Goal: Check status

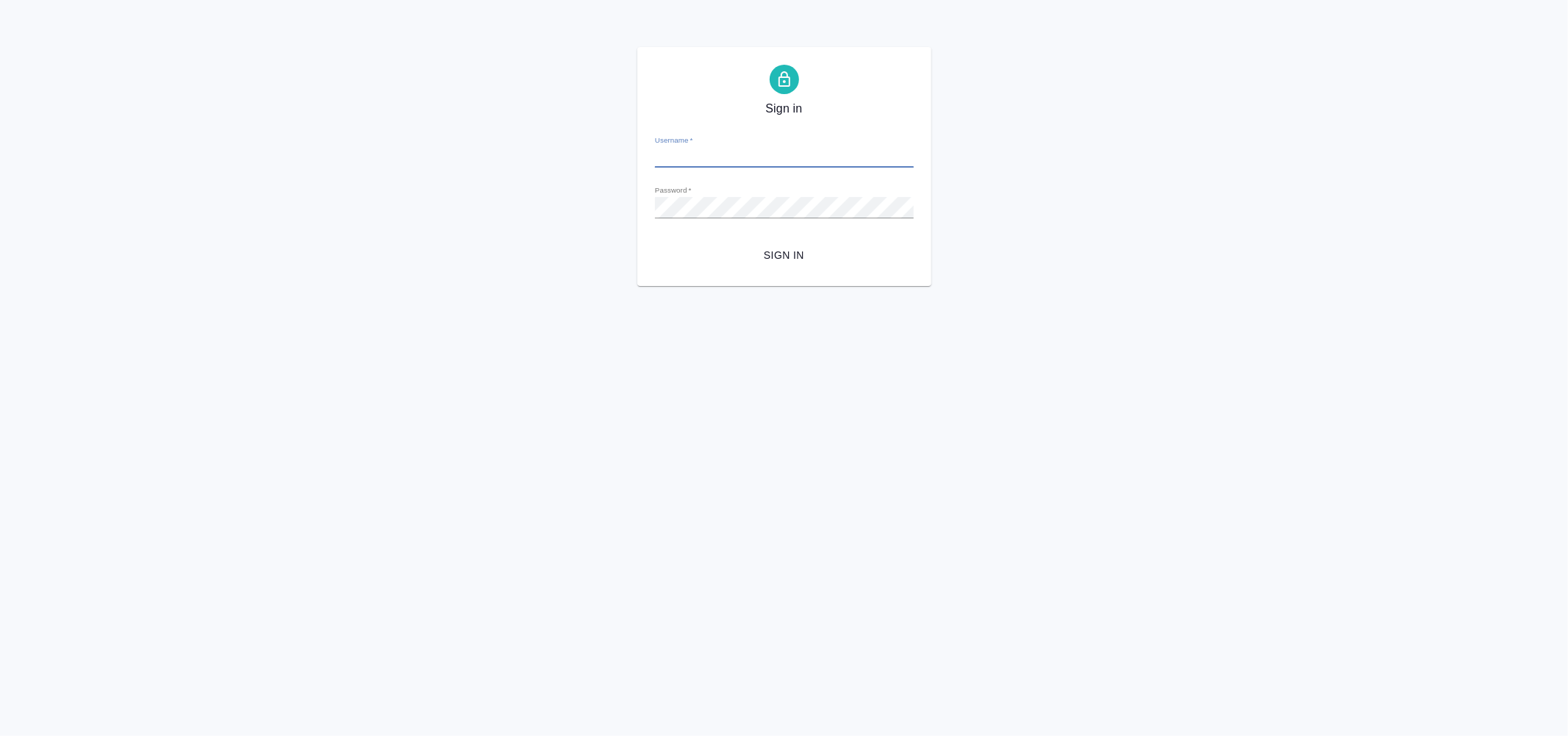
type input "[PERSON_NAME][EMAIL_ADDRESS][DOMAIN_NAME]"
click at [781, 258] on span "Sign in" at bounding box center [784, 256] width 235 height 19
click at [635, 197] on div "Sign in Username   * d.ismagilova@awatera.com Password   * urlPath   * /all-wor…" at bounding box center [784, 166] width 1568 height 239
click at [787, 248] on span "Sign in" at bounding box center [784, 256] width 235 height 19
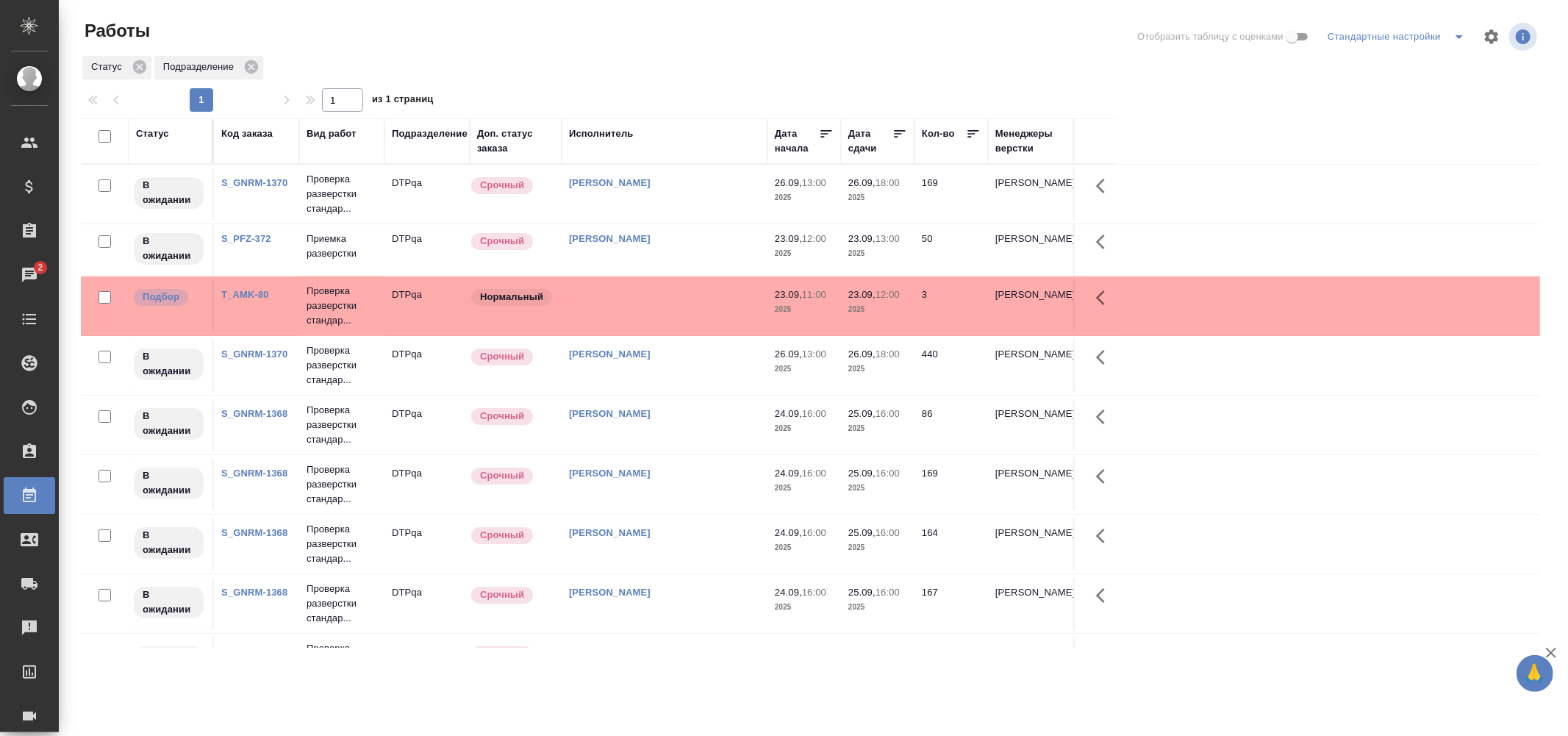
click at [147, 134] on div "Статус" at bounding box center [152, 134] width 33 height 14
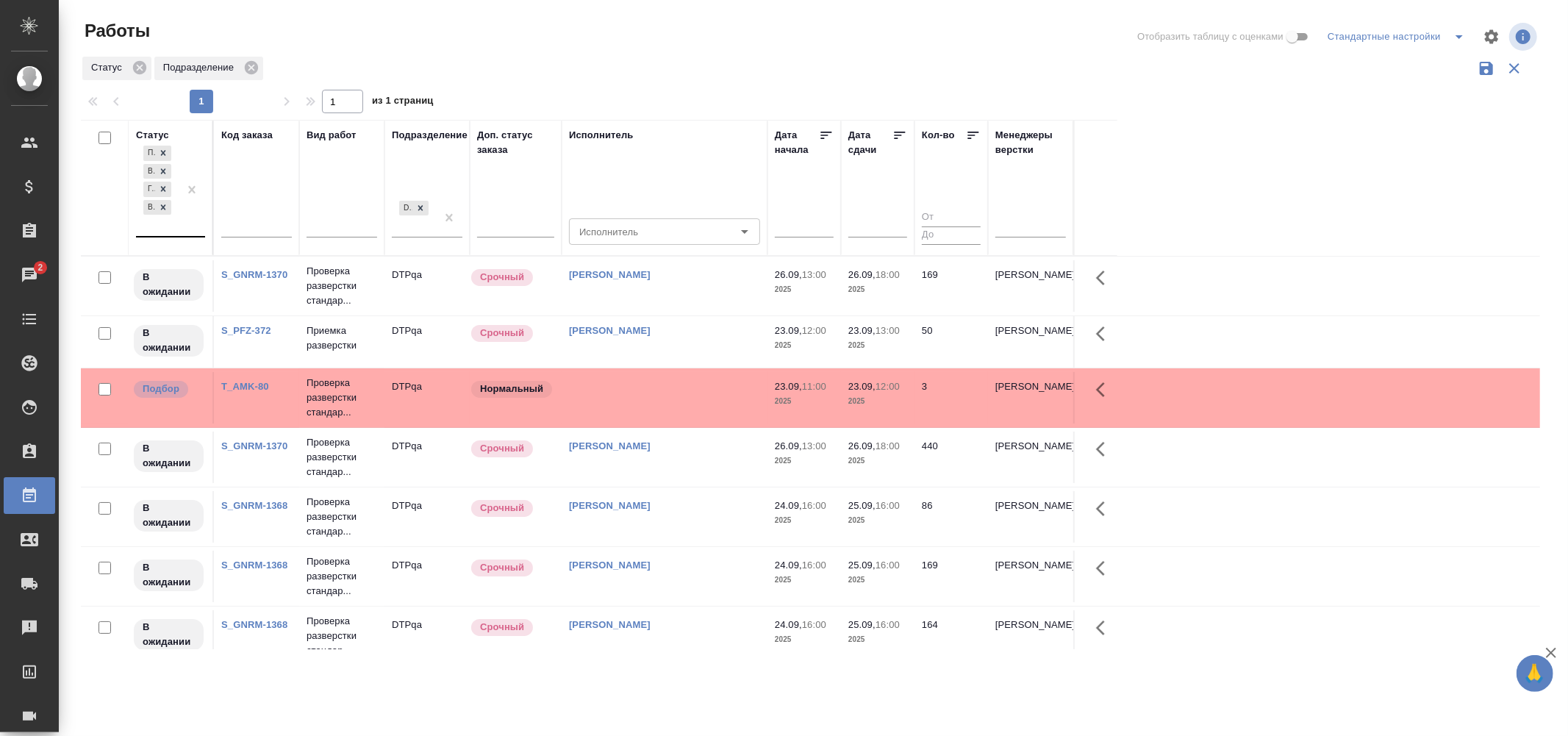
click at [177, 230] on div "Подбор В ожидании Готов к работе Выполнен" at bounding box center [157, 189] width 42 height 94
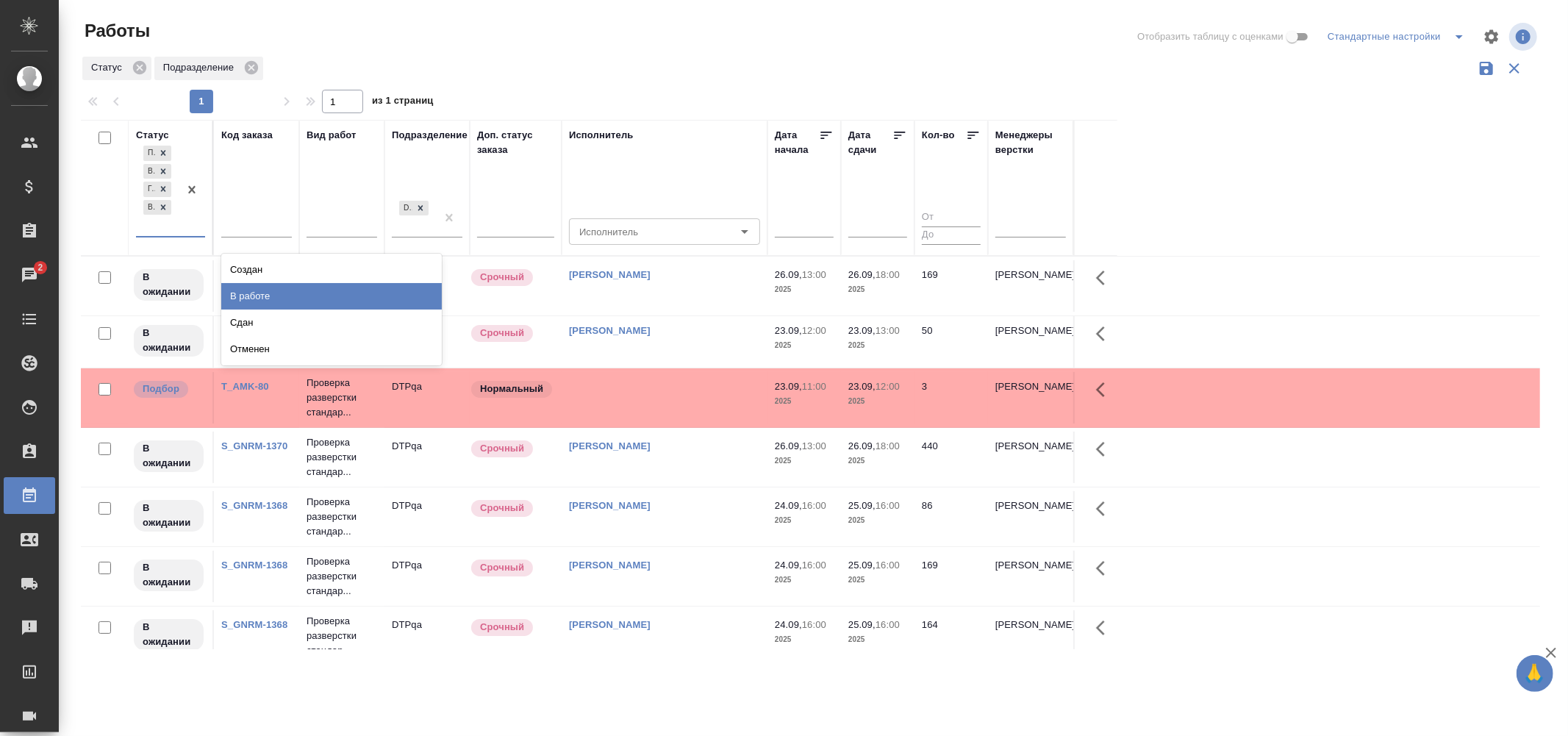
click at [258, 292] on div "В работе" at bounding box center [331, 296] width 220 height 26
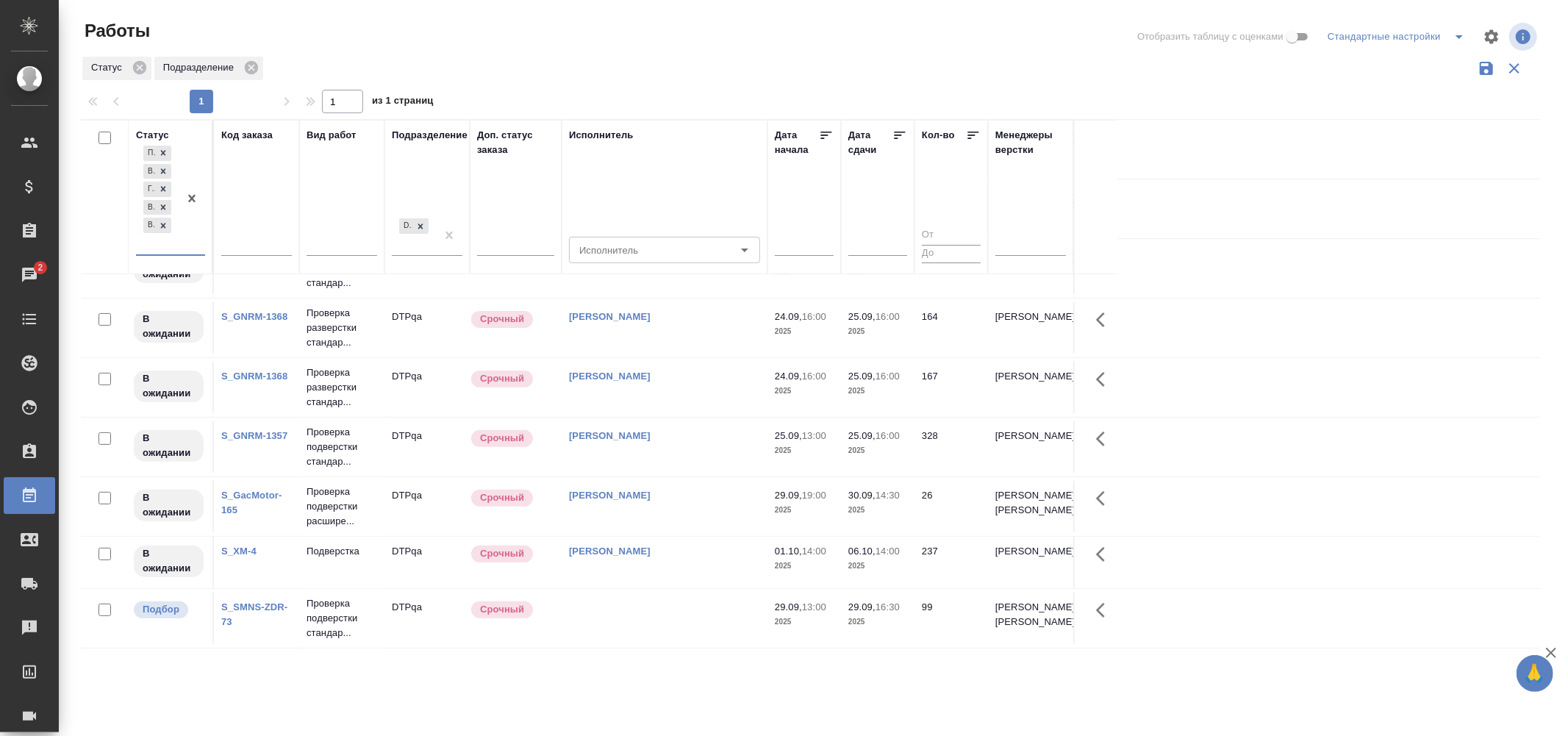
scroll to position [743, 0]
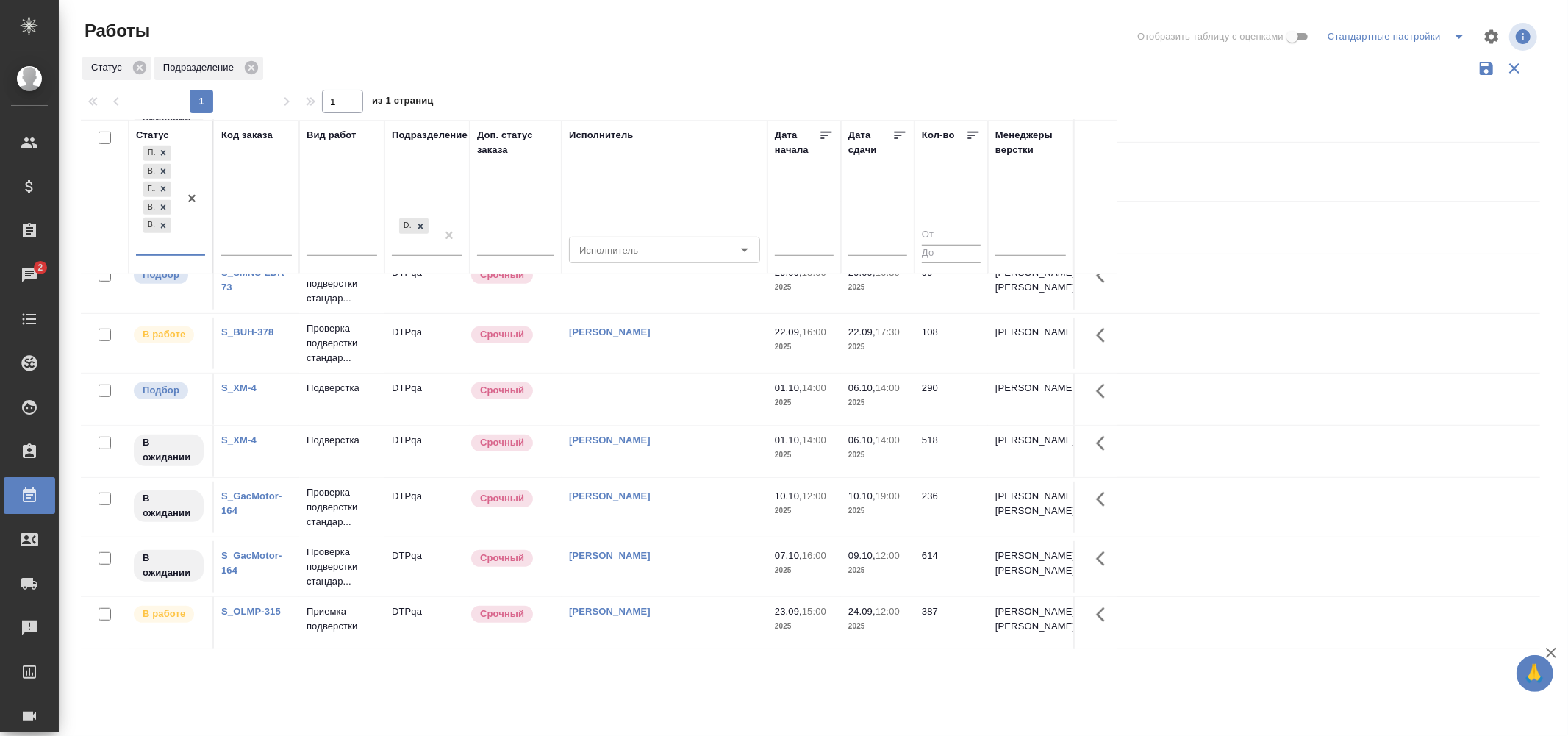
click at [694, 608] on div "Исмагилова Диана" at bounding box center [665, 611] width 191 height 14
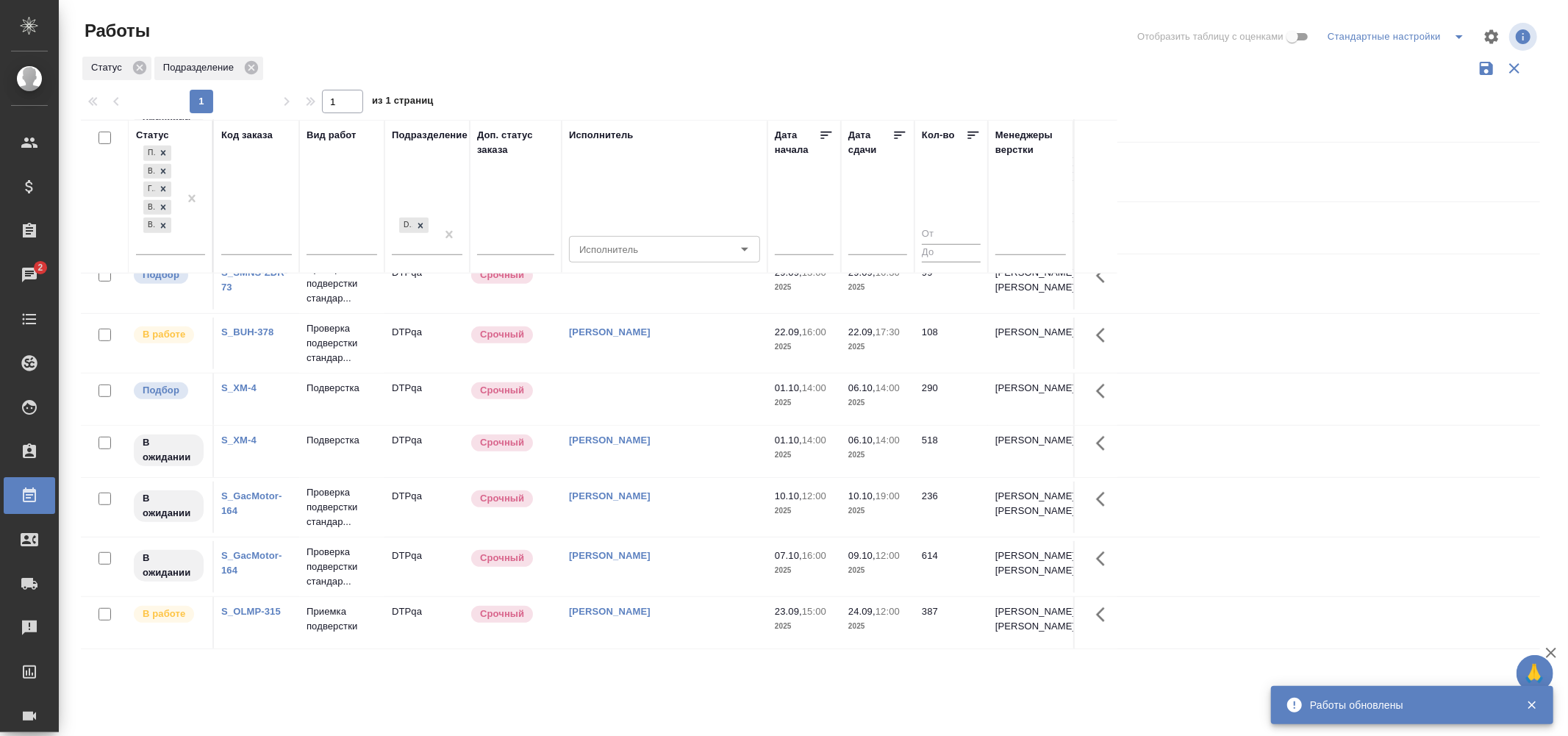
scroll to position [0, 0]
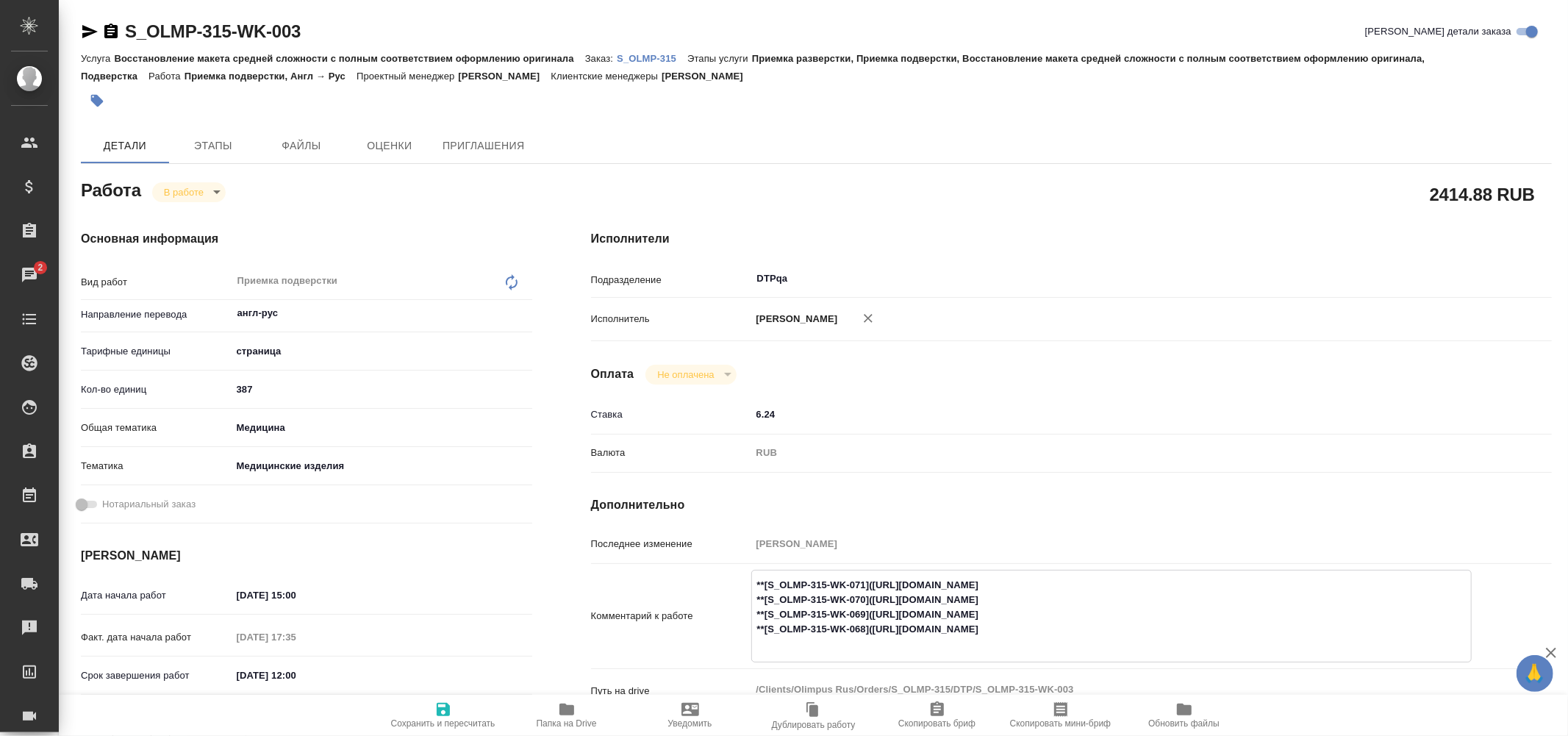
drag, startPoint x: 1180, startPoint y: 613, endPoint x: 923, endPoint y: 610, distance: 257.0
click at [885, 609] on textarea "**[S_OLMP-315-WK-071](https://tera.awatera.com/Work/68b56337825899691a240d2c/)*…" at bounding box center [1111, 614] width 719 height 84
click at [915, 614] on textarea "**[S_OLMP-315-WK-071](https://tera.awatera.com/Work/68b56337825899691a240d2c/)*…" at bounding box center [1111, 614] width 719 height 84
drag, startPoint x: 883, startPoint y: 613, endPoint x: 1182, endPoint y: 612, distance: 299.0
click at [1182, 612] on textarea "**[S_OLMP-315-WK-071](https://tera.awatera.com/Work/68b56337825899691a240d2c/)*…" at bounding box center [1111, 614] width 719 height 84
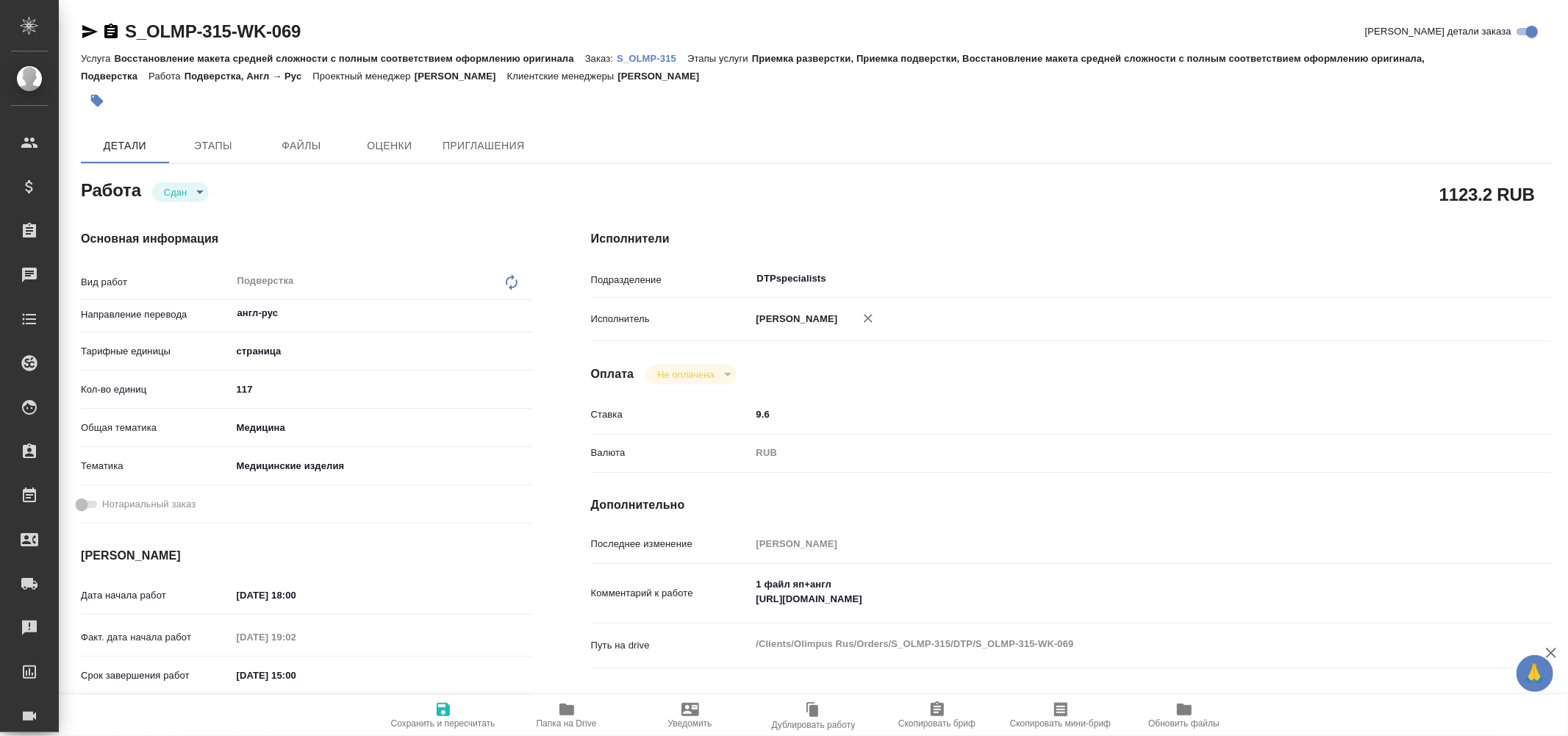
click at [569, 718] on span "Папка на Drive" at bounding box center [566, 723] width 60 height 10
